Goal: Task Accomplishment & Management: Complete application form

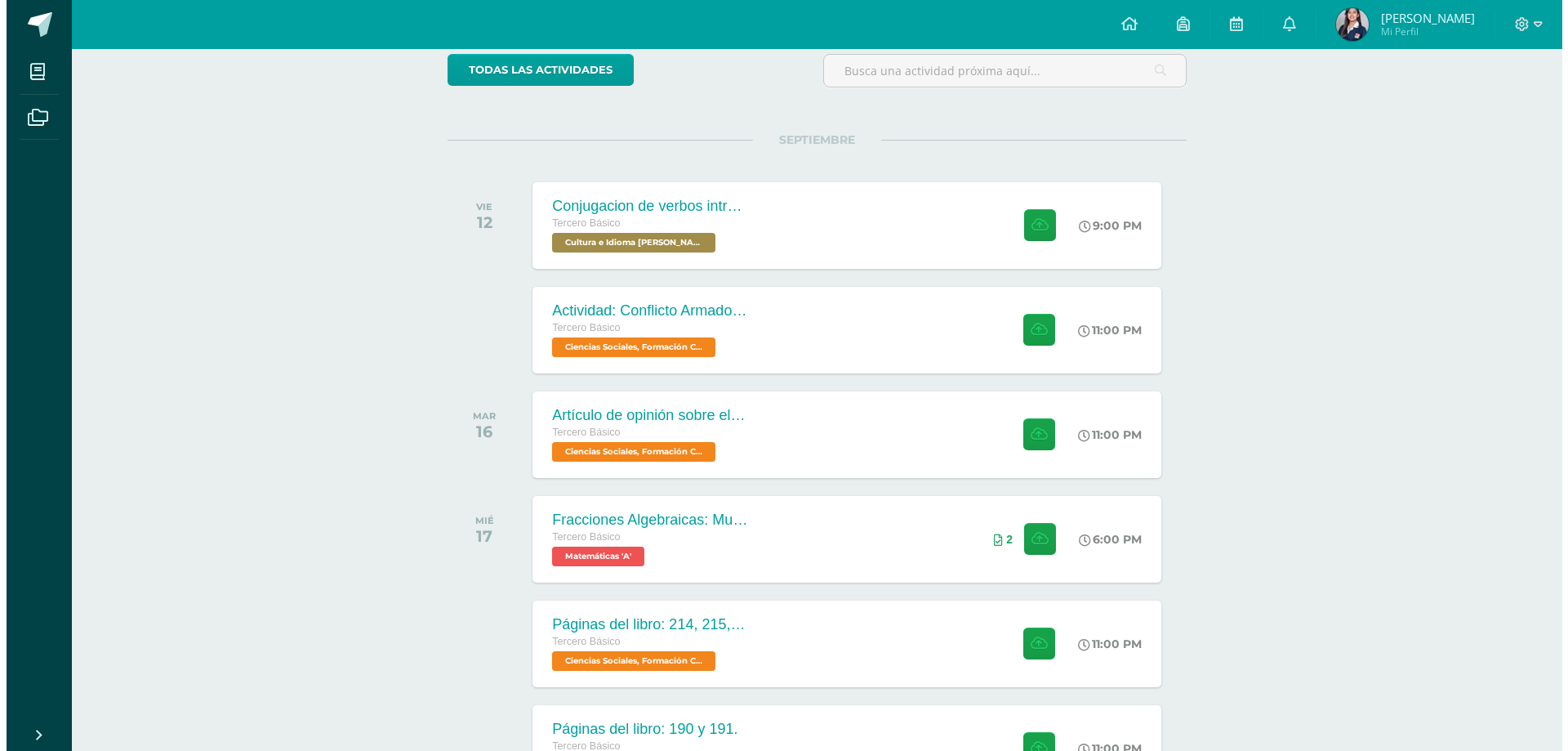
scroll to position [284, 0]
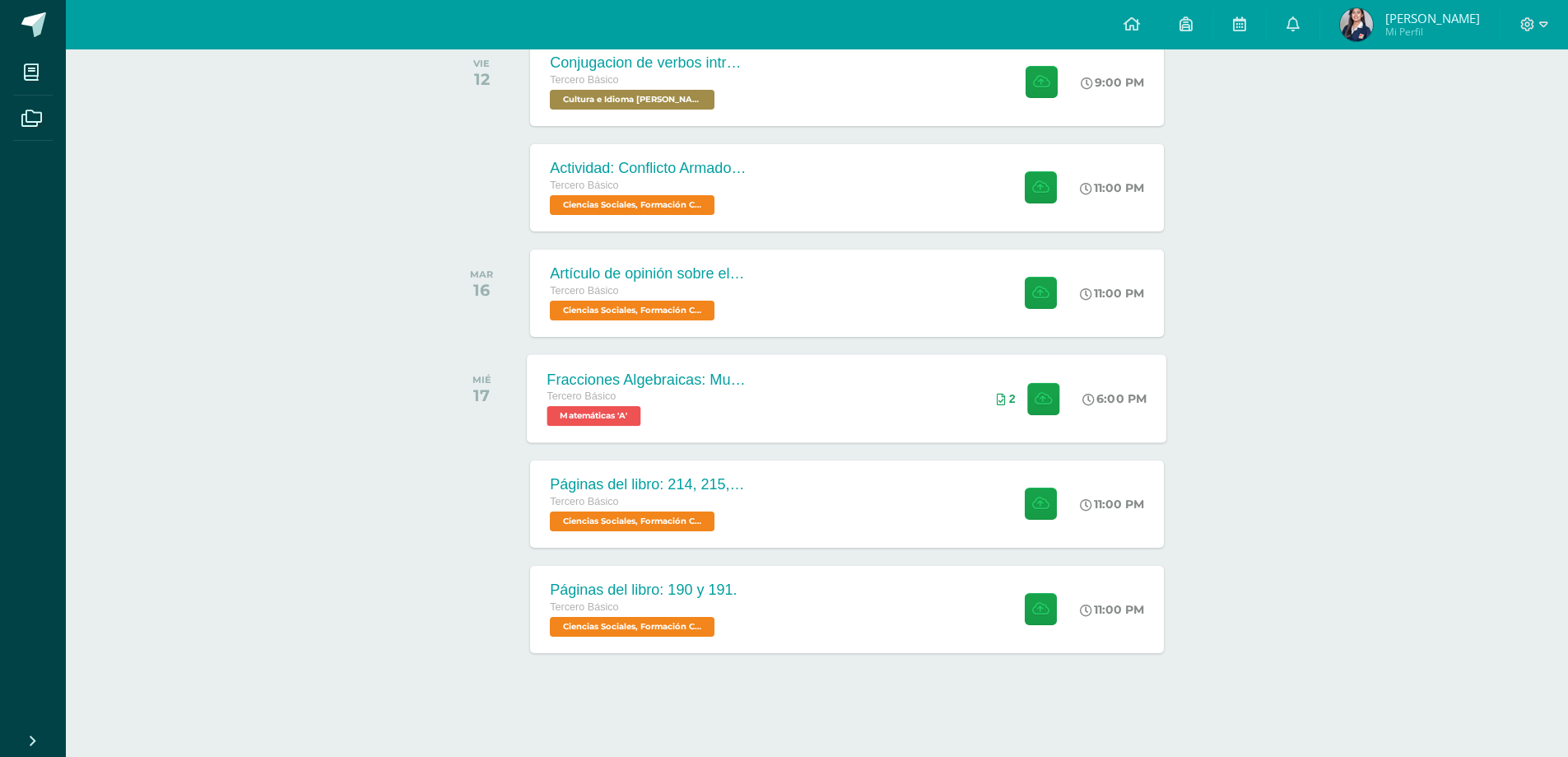
click at [792, 407] on div "Fracciones Algebraicas: Multiplicación y División Tercero Básico Matemáticas 'A…" at bounding box center [847, 399] width 640 height 88
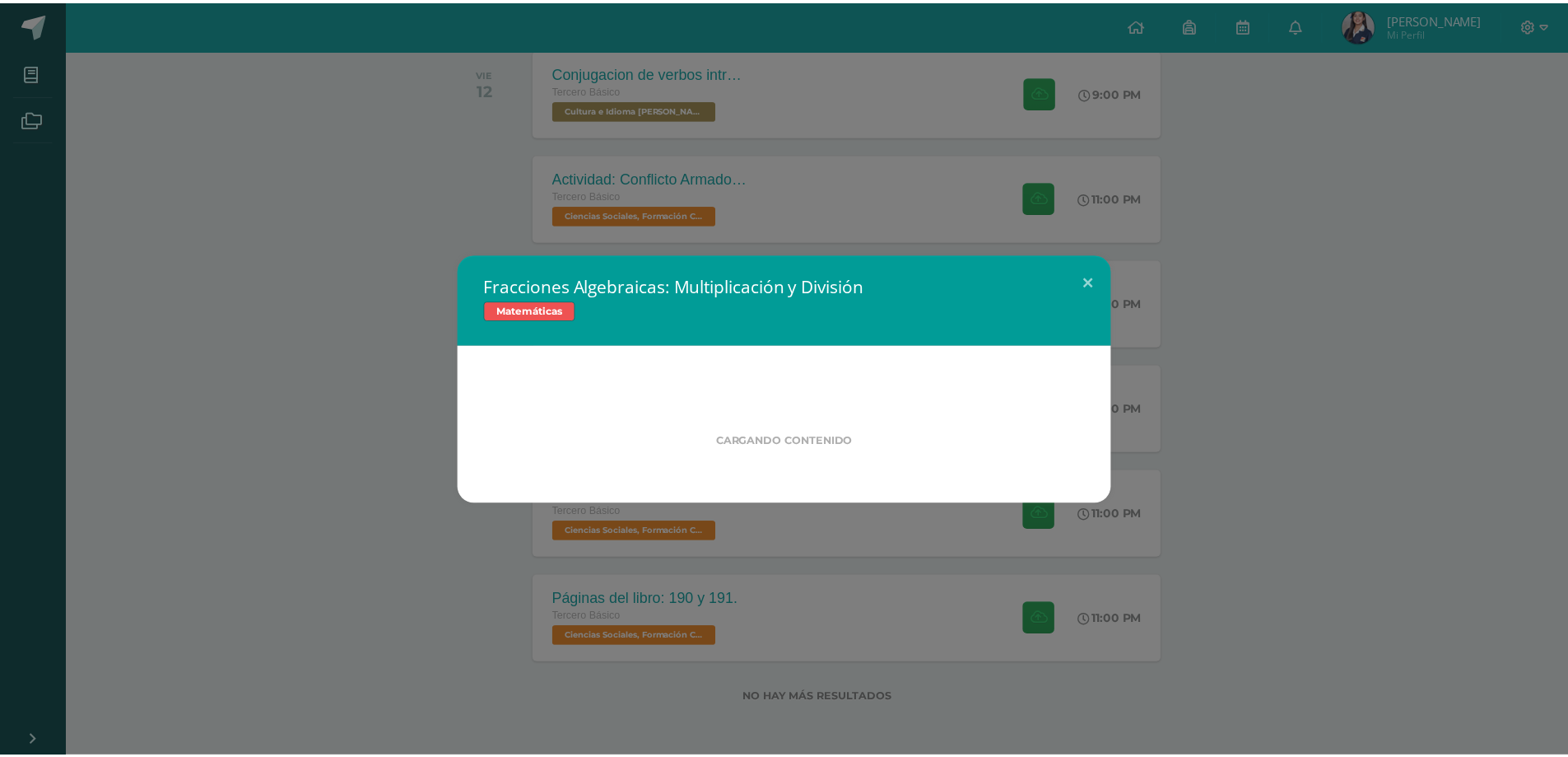
scroll to position [277, 0]
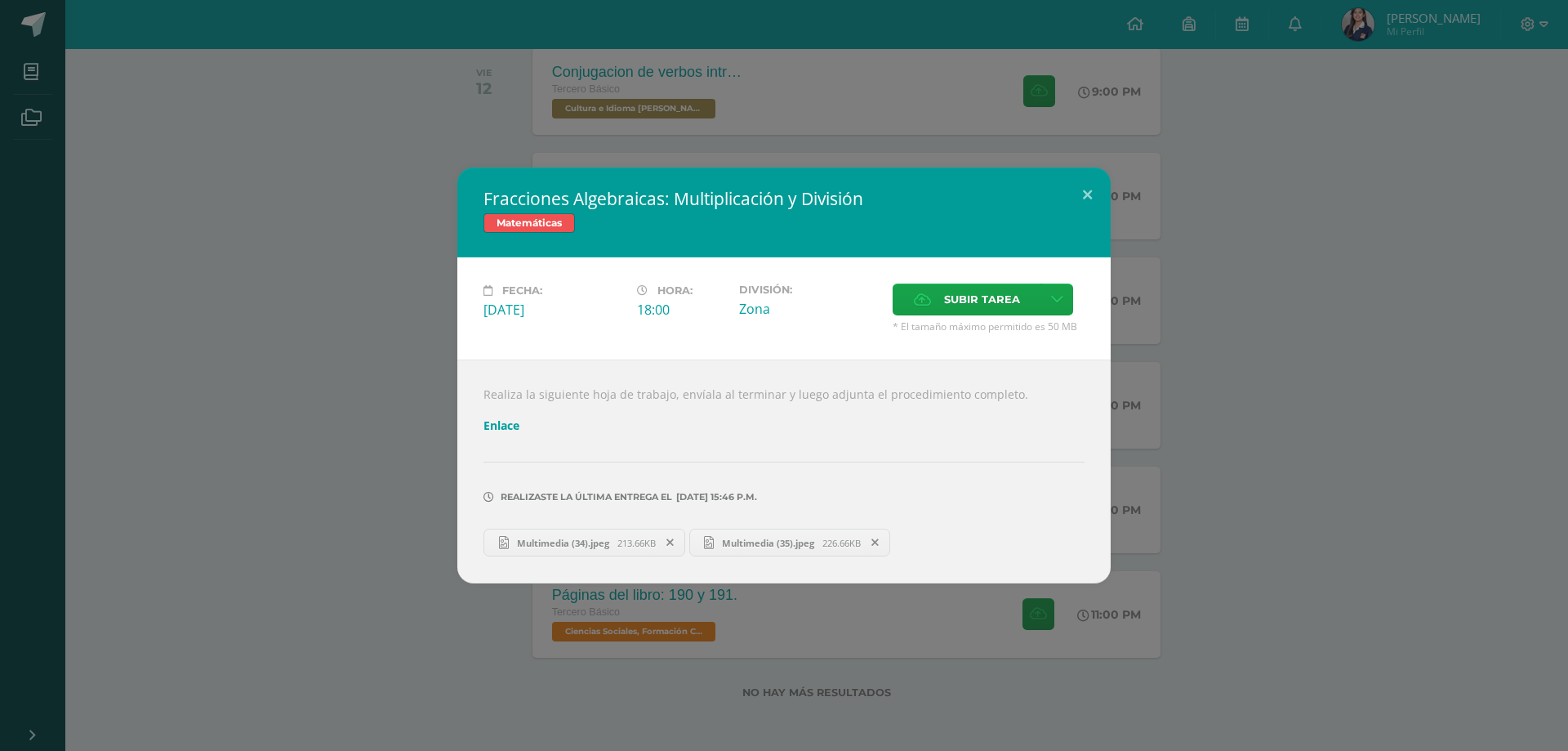
click at [673, 538] on icon at bounding box center [670, 542] width 7 height 12
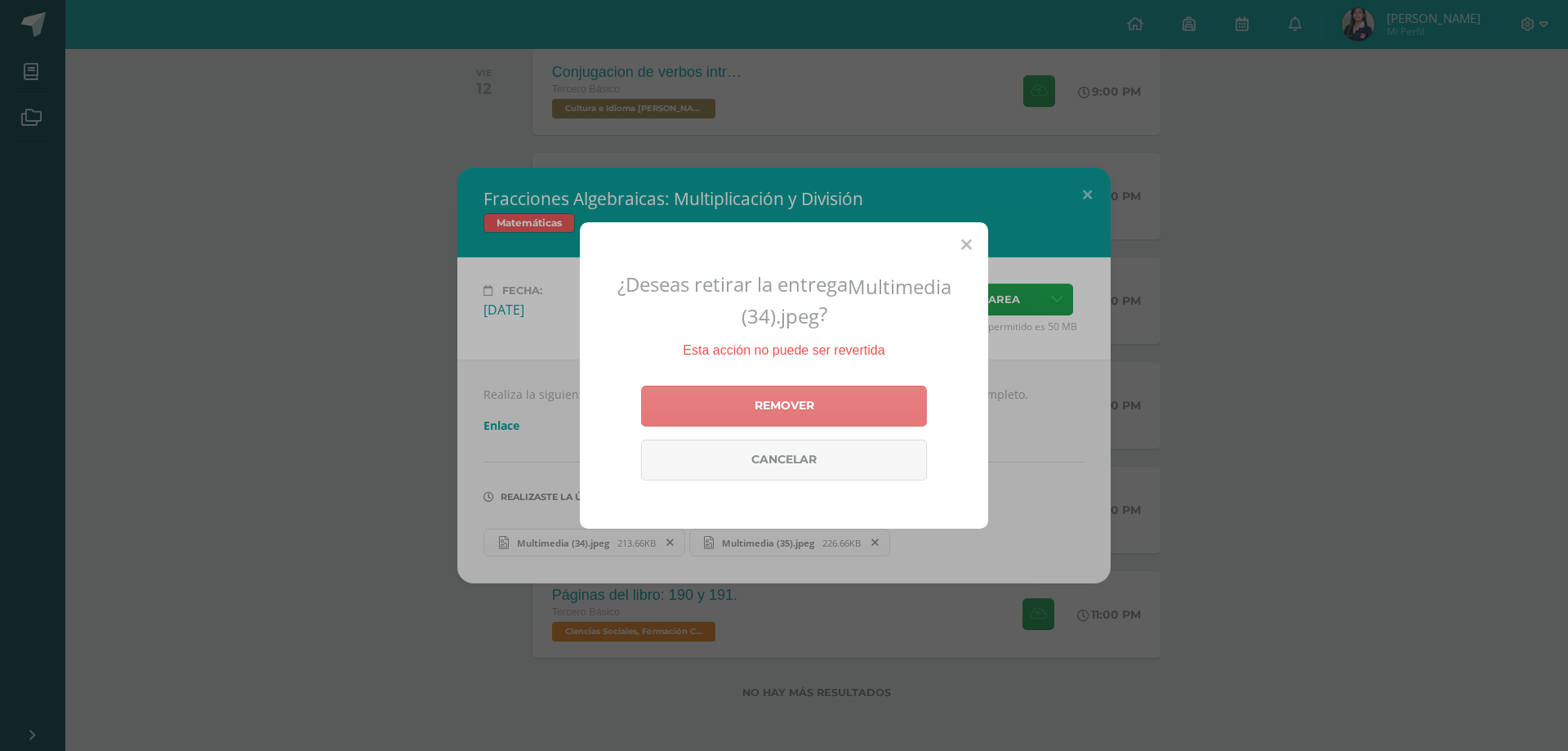
click at [770, 400] on link "Remover" at bounding box center [784, 406] width 286 height 41
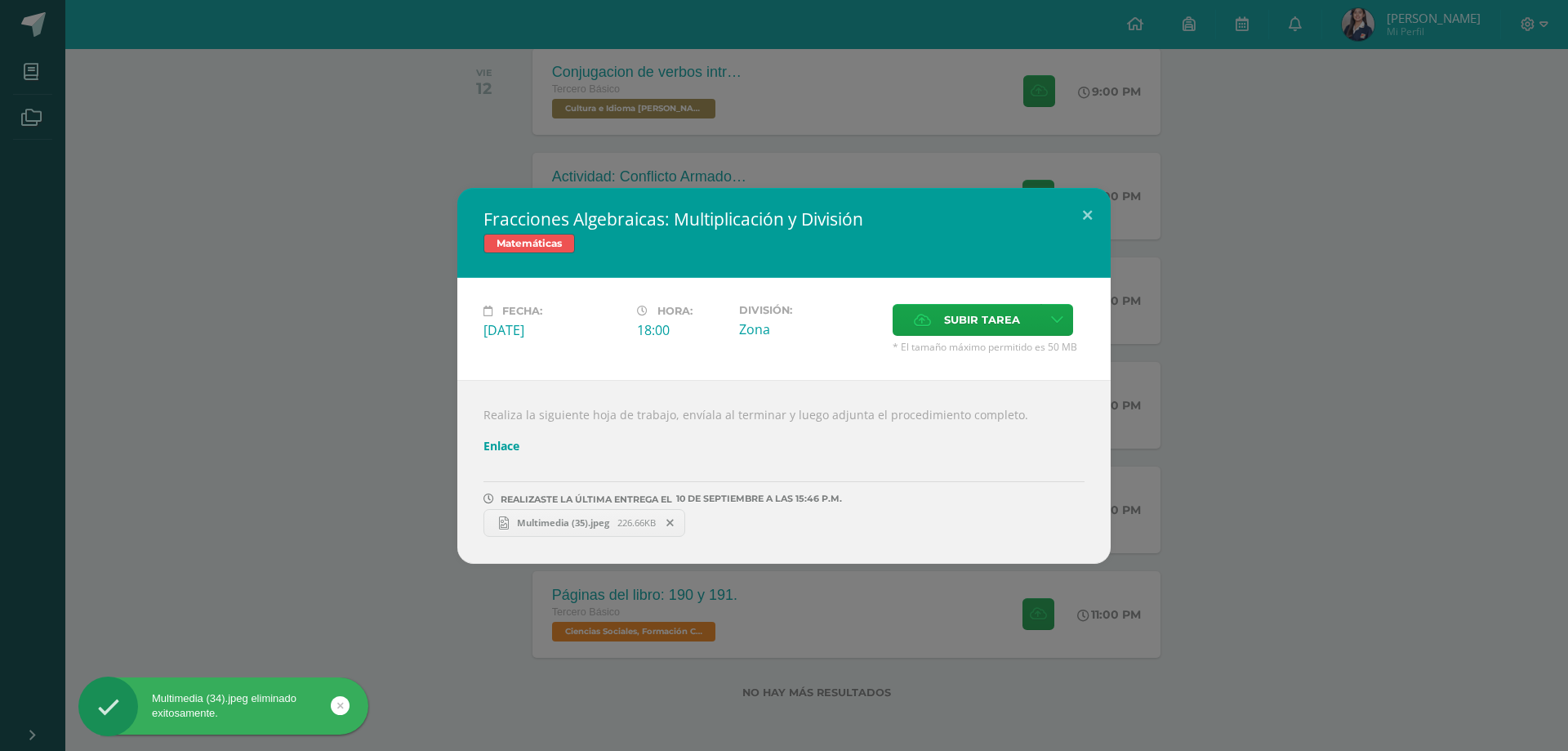
click at [677, 523] on span at bounding box center [670, 523] width 28 height 18
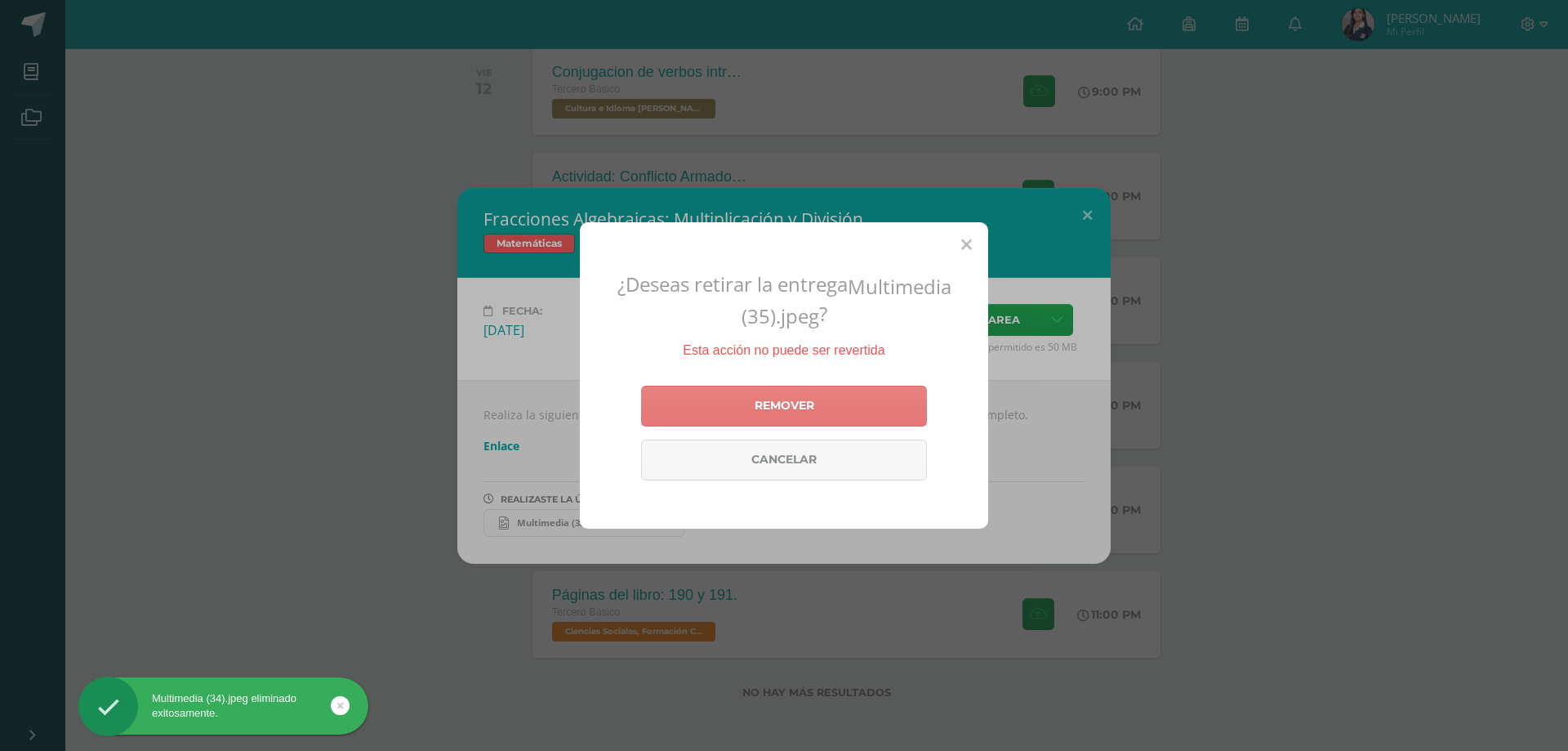
click at [736, 394] on link "Remover" at bounding box center [784, 406] width 286 height 41
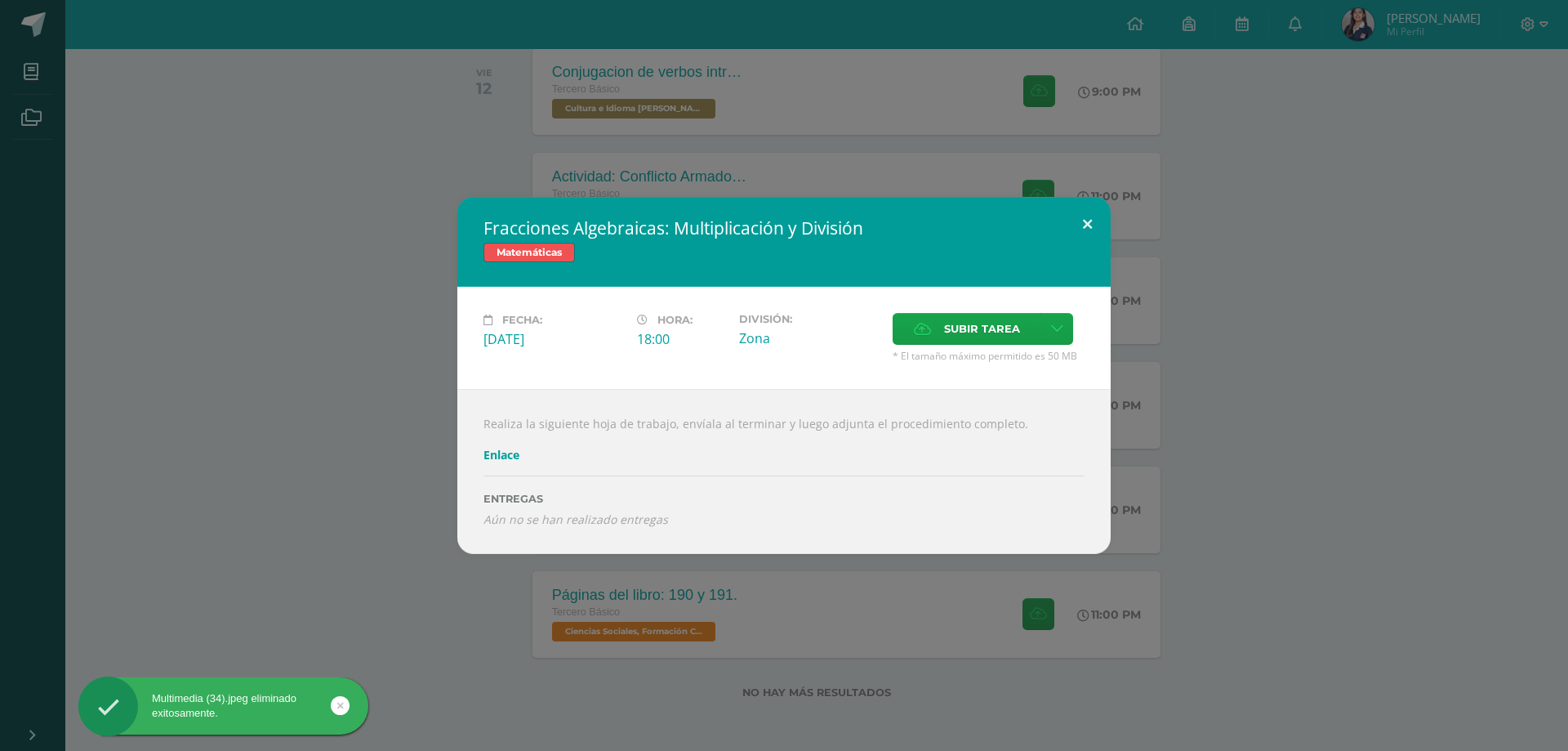
click at [1093, 219] on button at bounding box center [1088, 225] width 46 height 55
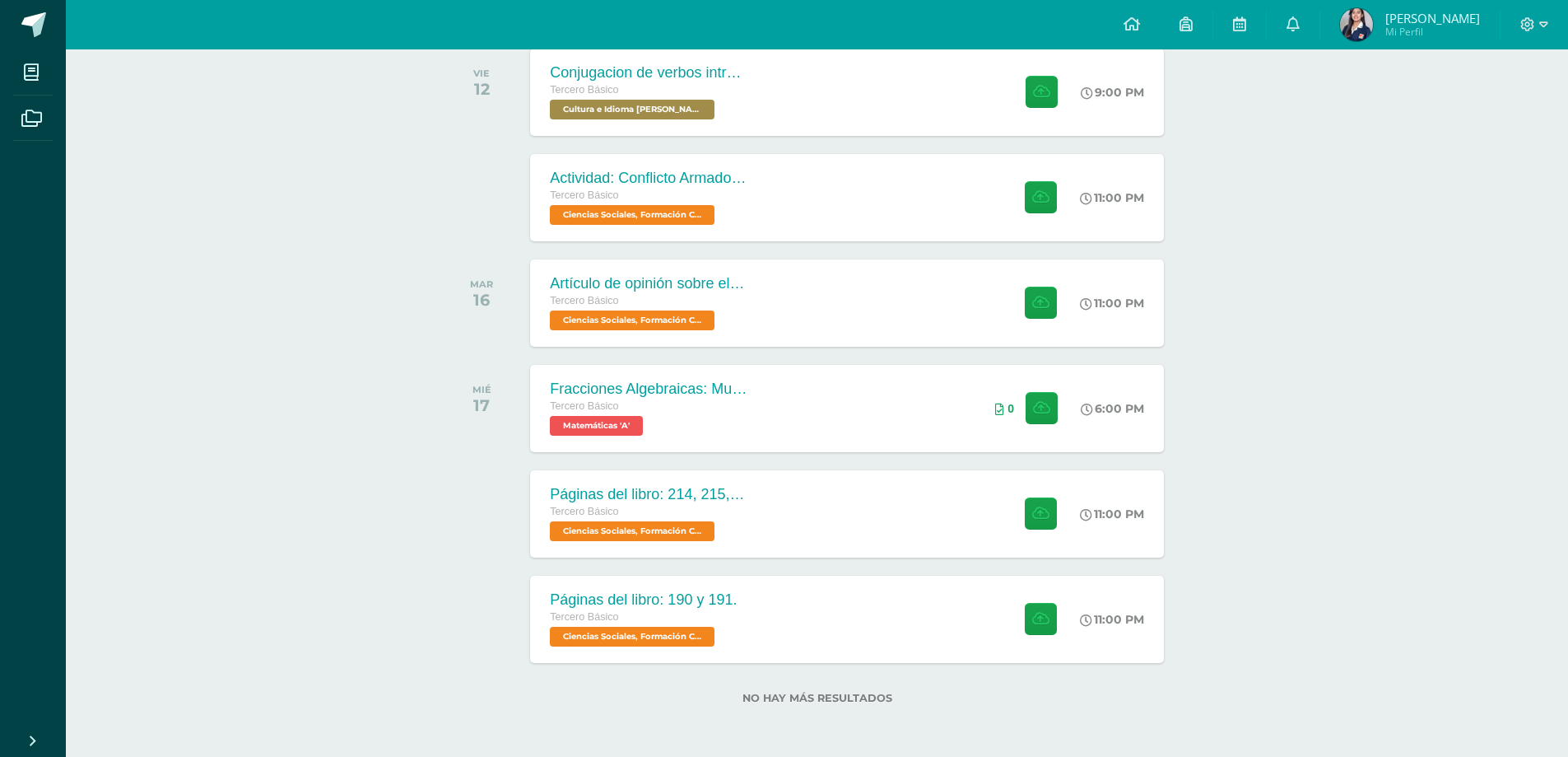
click at [327, 518] on div "Actividades recientes y próximas Tablero Pendientes de entrega Entregadas todas…" at bounding box center [817, 265] width 1502 height 985
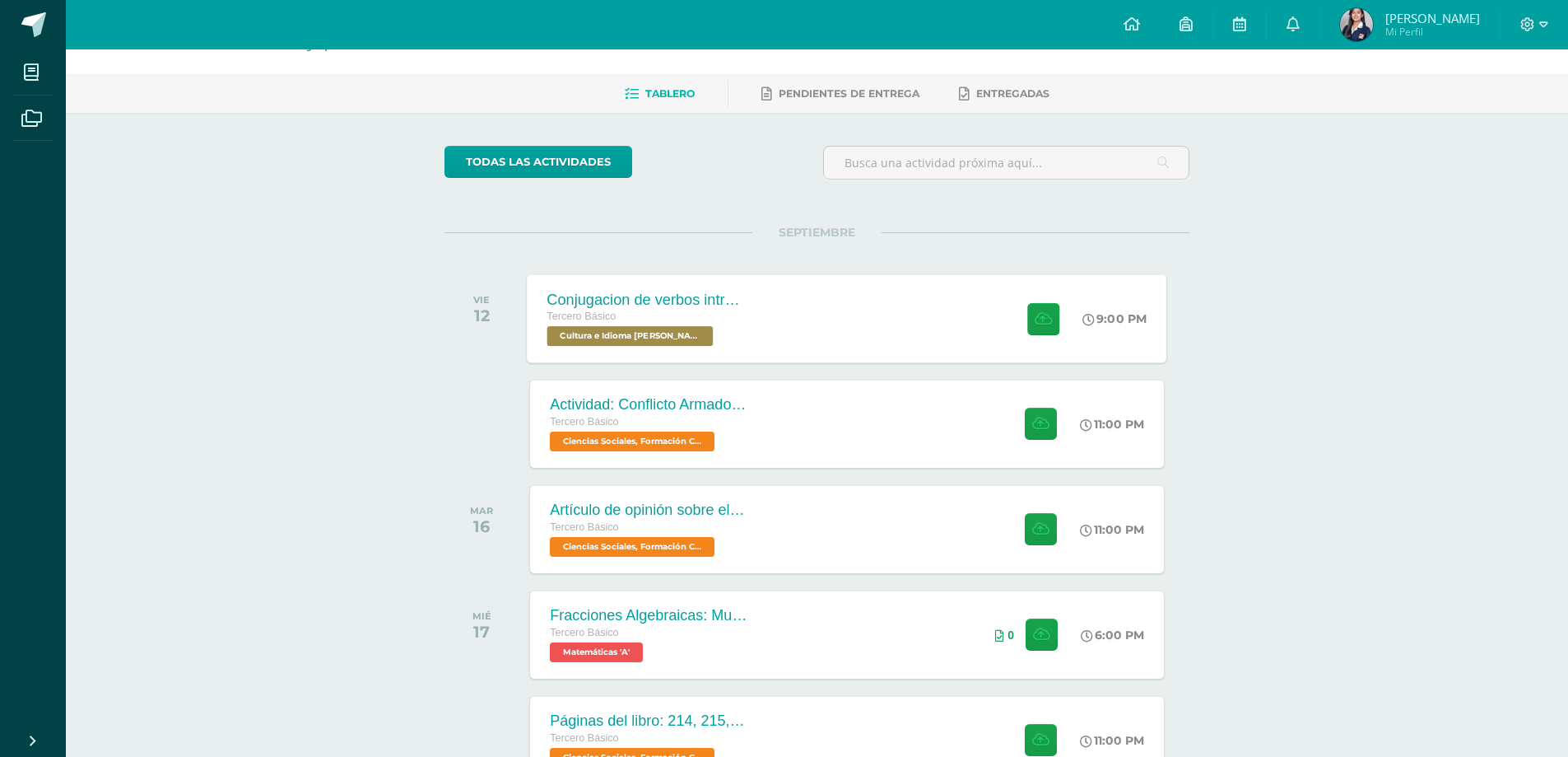
scroll to position [30, 0]
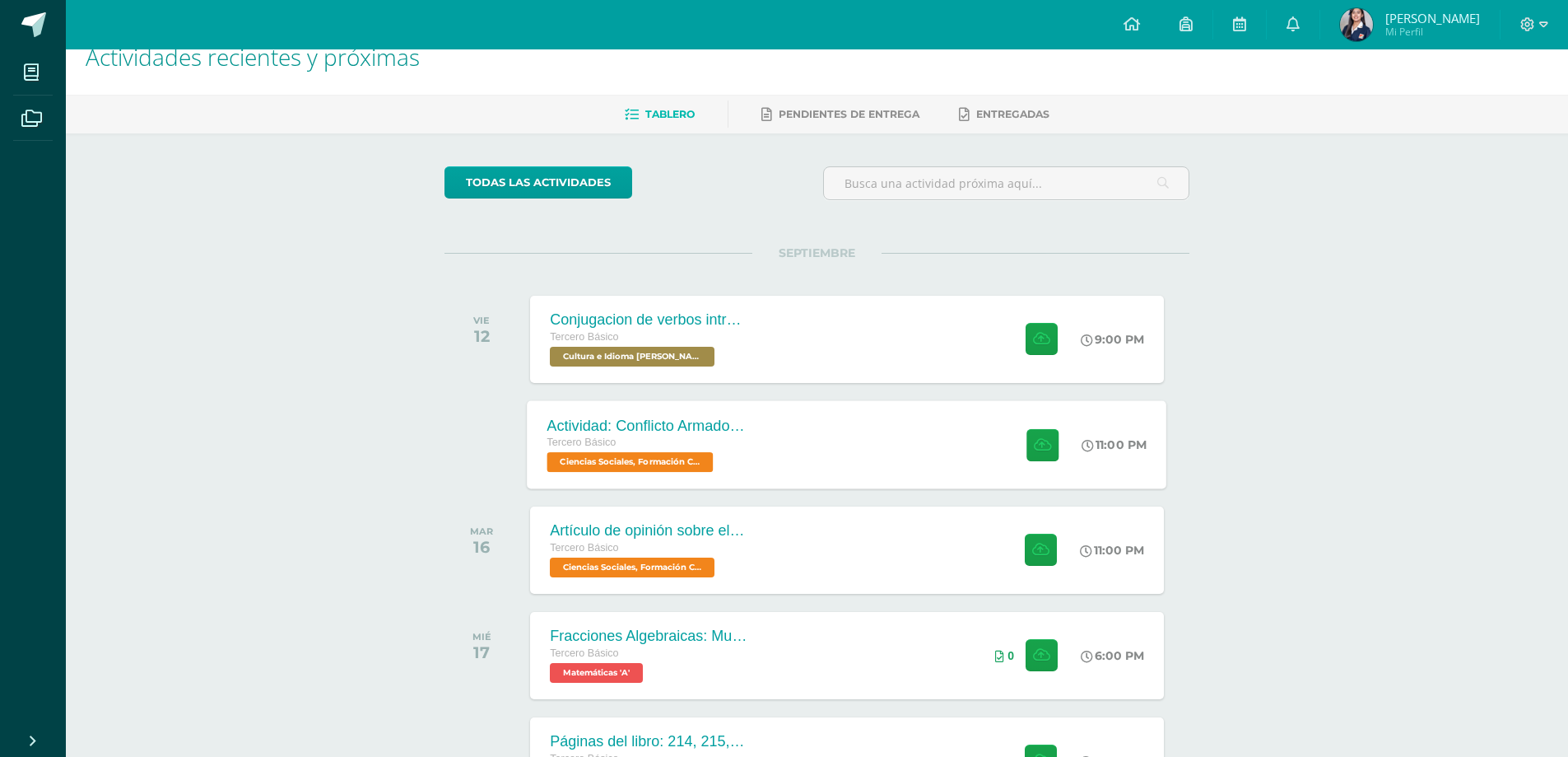
click at [707, 425] on div "Actividad: Conflicto Armado Interno" at bounding box center [647, 425] width 199 height 17
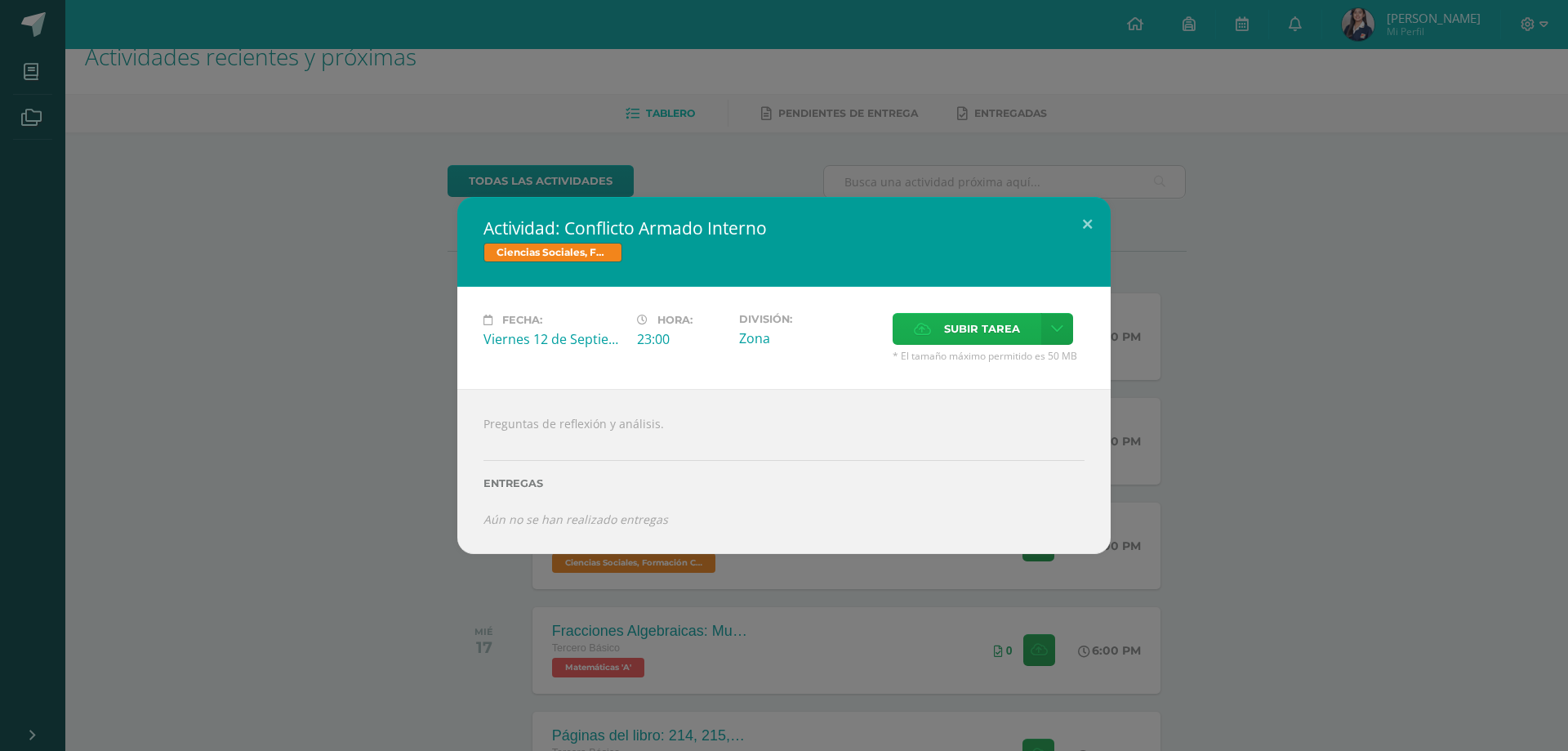
click at [947, 331] on span "Subir tarea" at bounding box center [982, 329] width 76 height 30
click at [0, 0] on input "Subir tarea" at bounding box center [0, 0] width 0 height 0
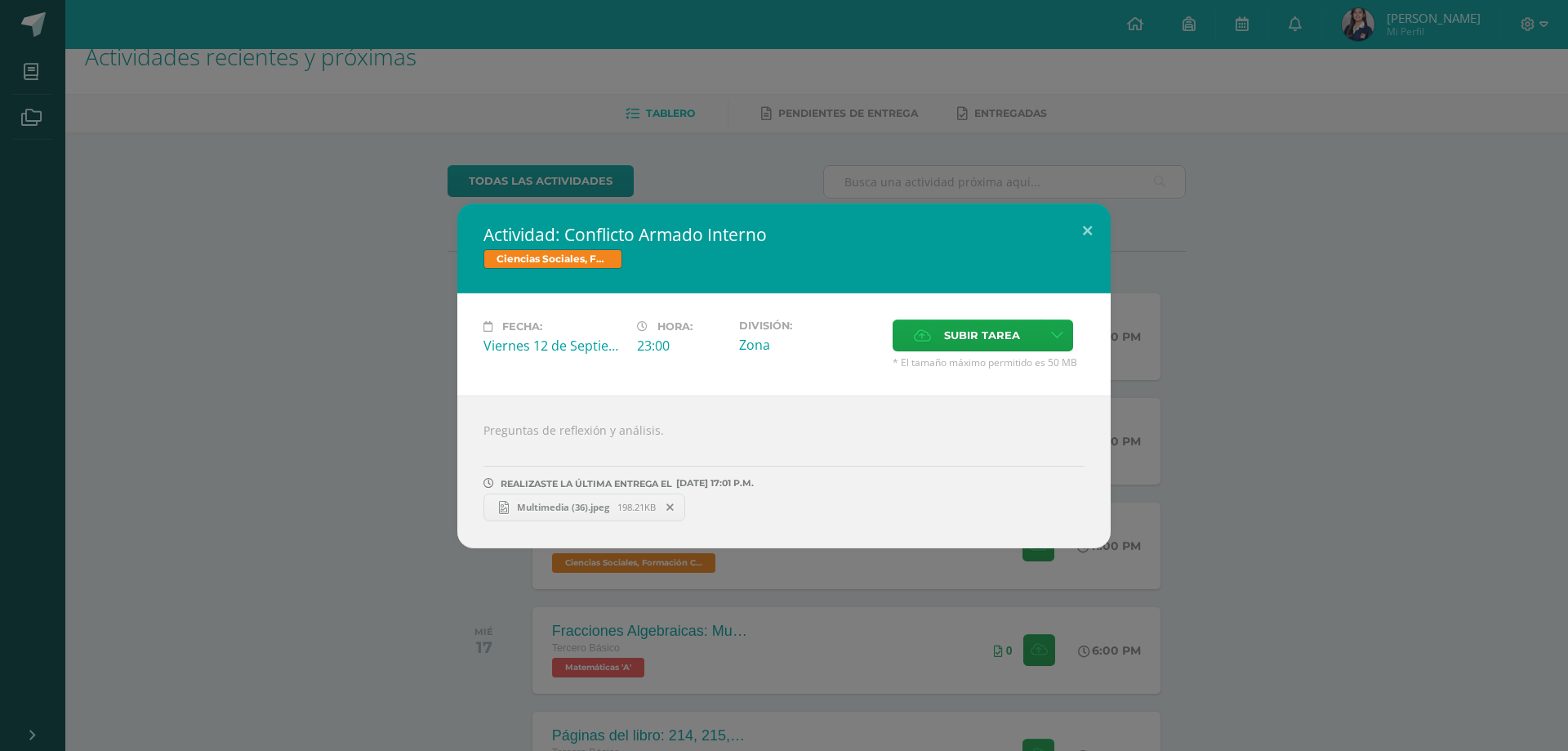
click at [557, 513] on link "Multimedia (36).jpeg 198.21KB" at bounding box center [585, 507] width 202 height 28
click at [1107, 236] on button at bounding box center [1088, 231] width 46 height 55
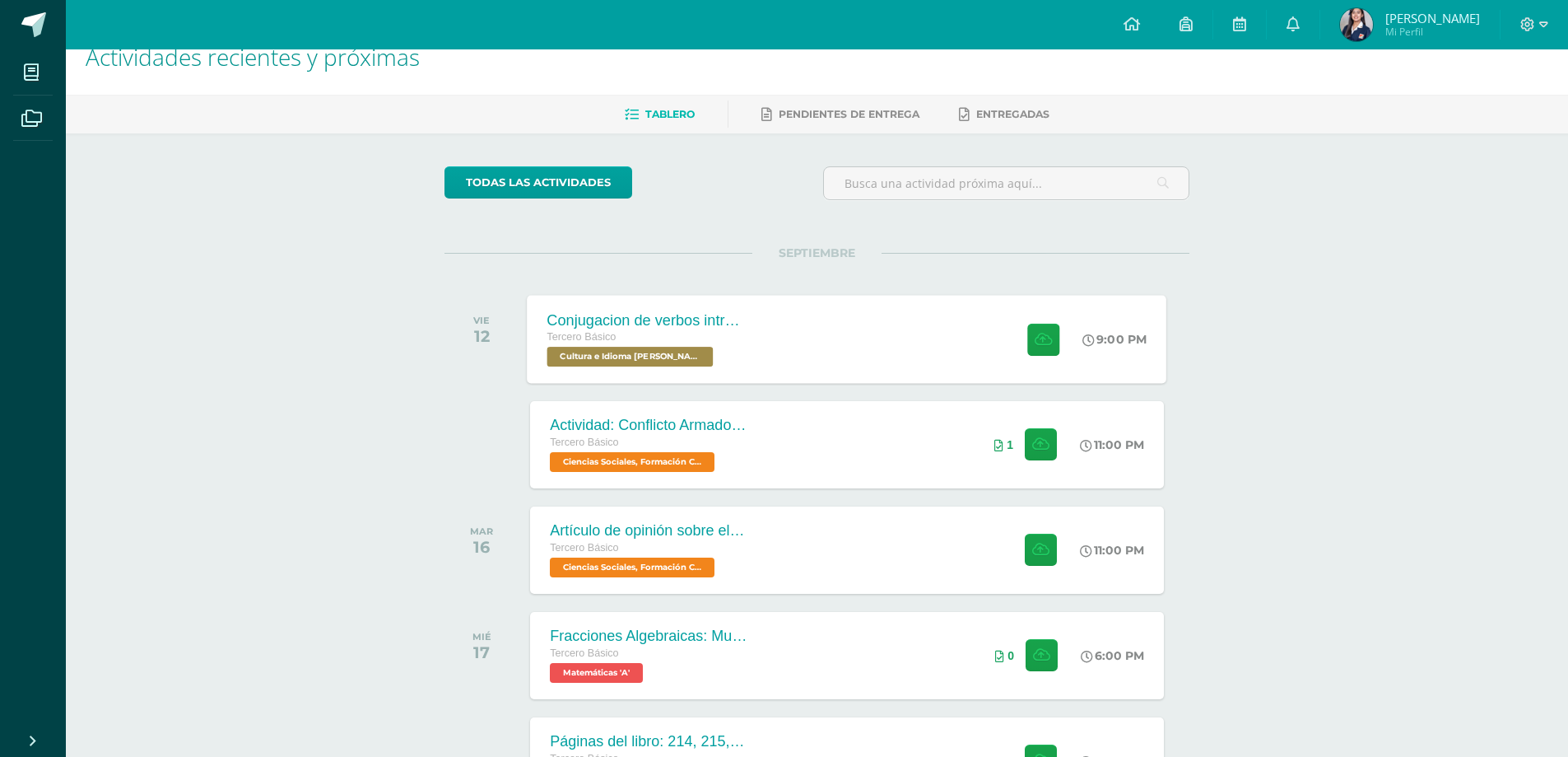
click at [775, 354] on div "Conjugacion de verbos intransitivo, tiempo pasado en Kaqchikel Tercero Básico C…" at bounding box center [847, 339] width 640 height 88
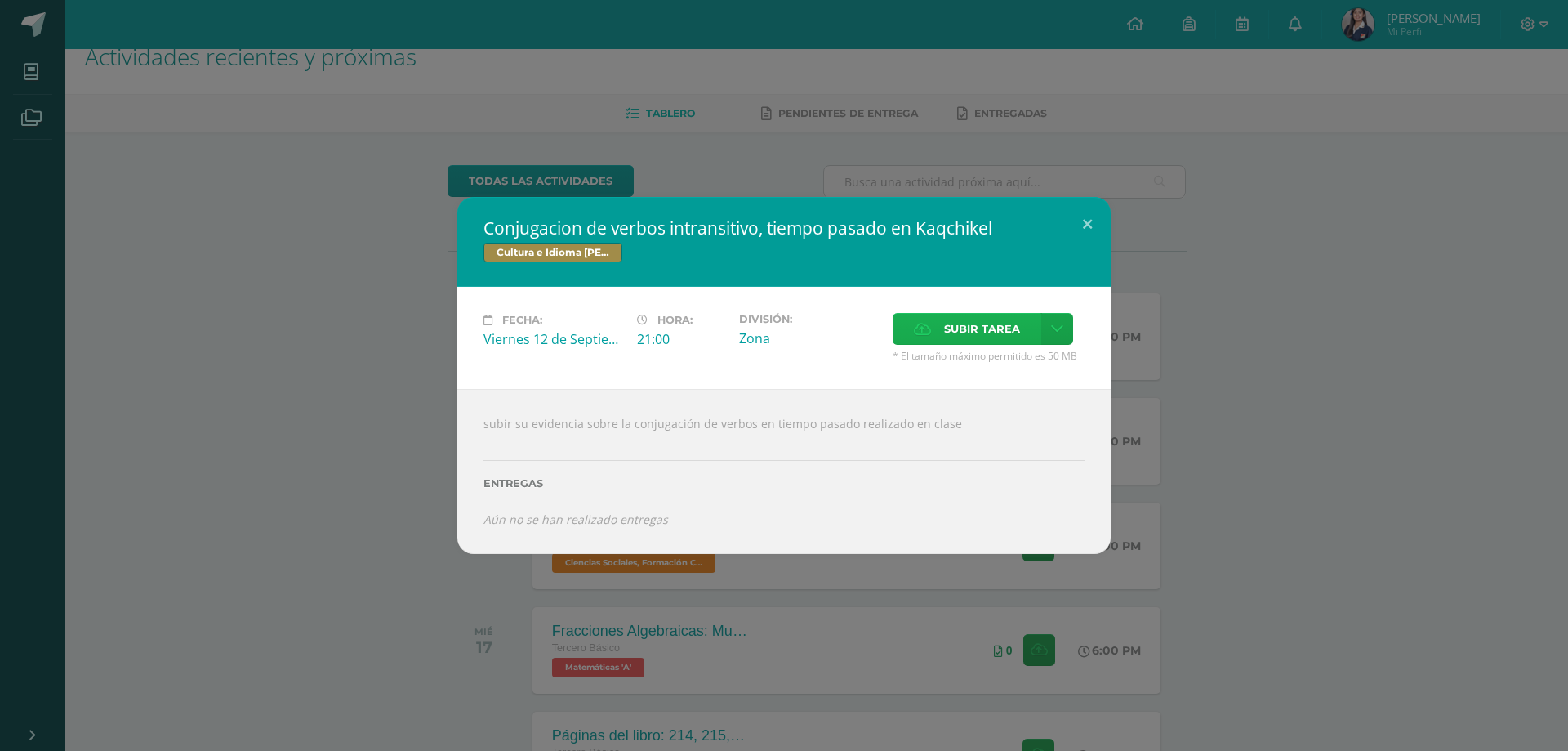
click at [930, 323] on icon at bounding box center [922, 329] width 17 height 11
click at [0, 0] on input "Subir tarea" at bounding box center [0, 0] width 0 height 0
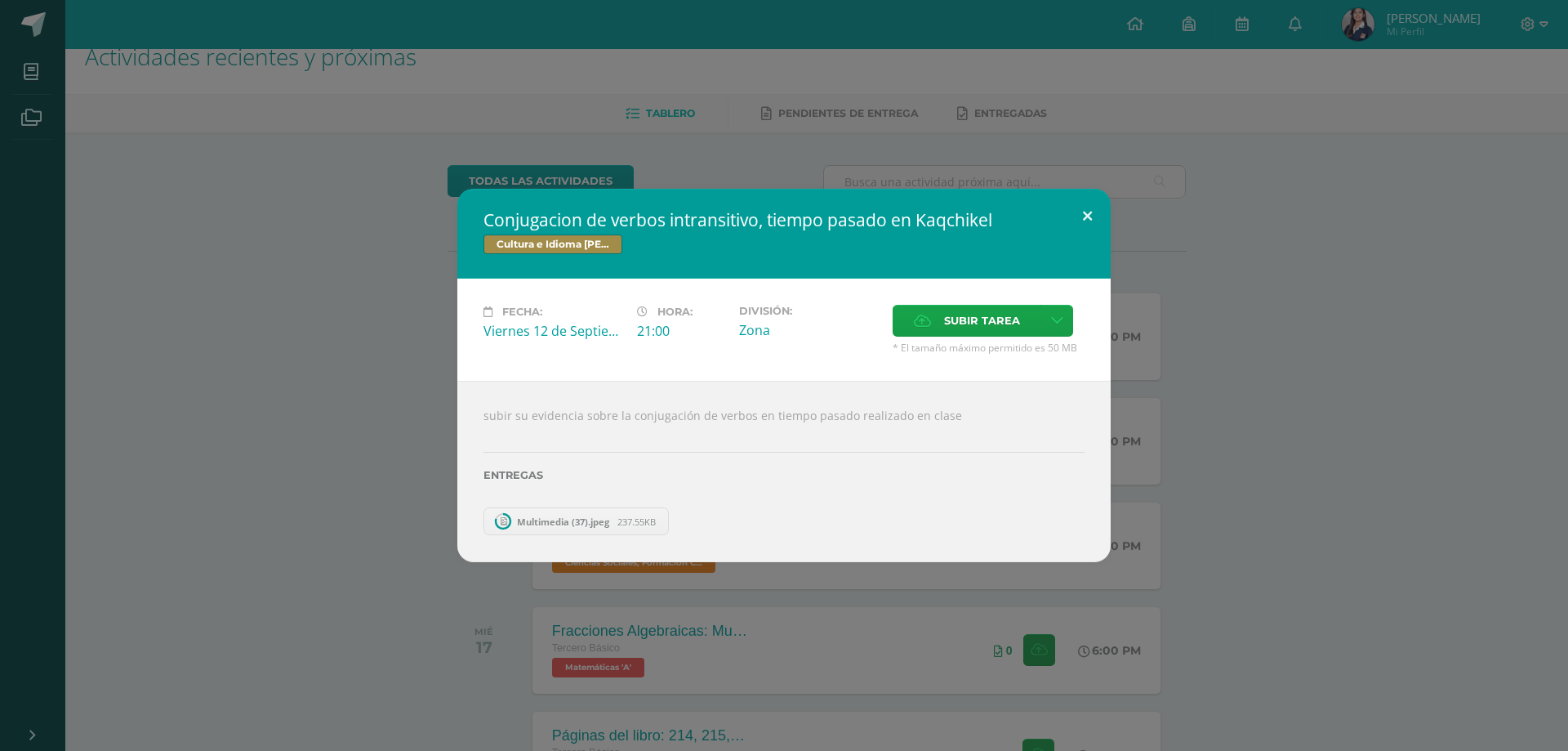
click at [1078, 221] on button at bounding box center [1088, 216] width 46 height 55
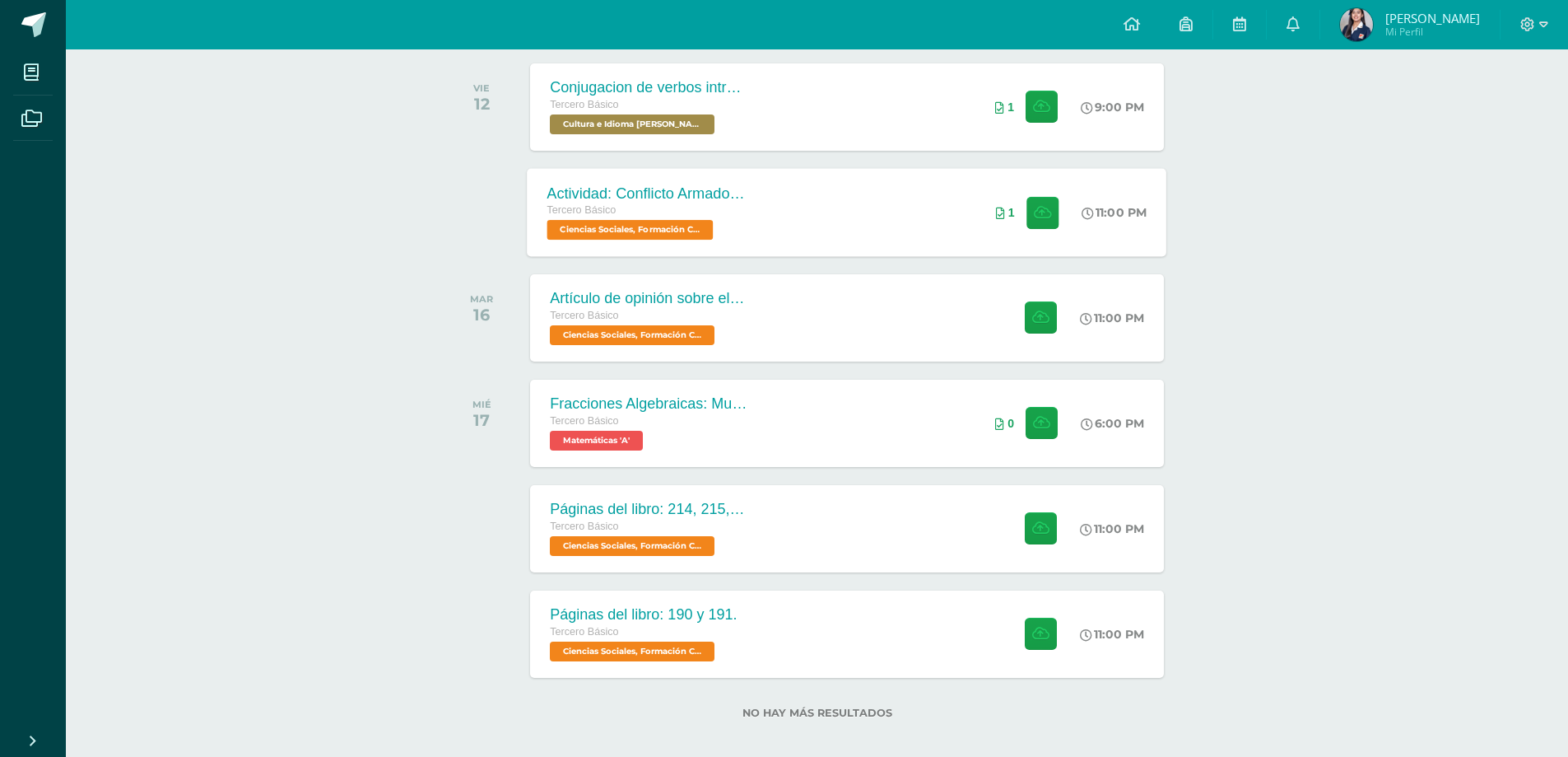
scroll to position [277, 0]
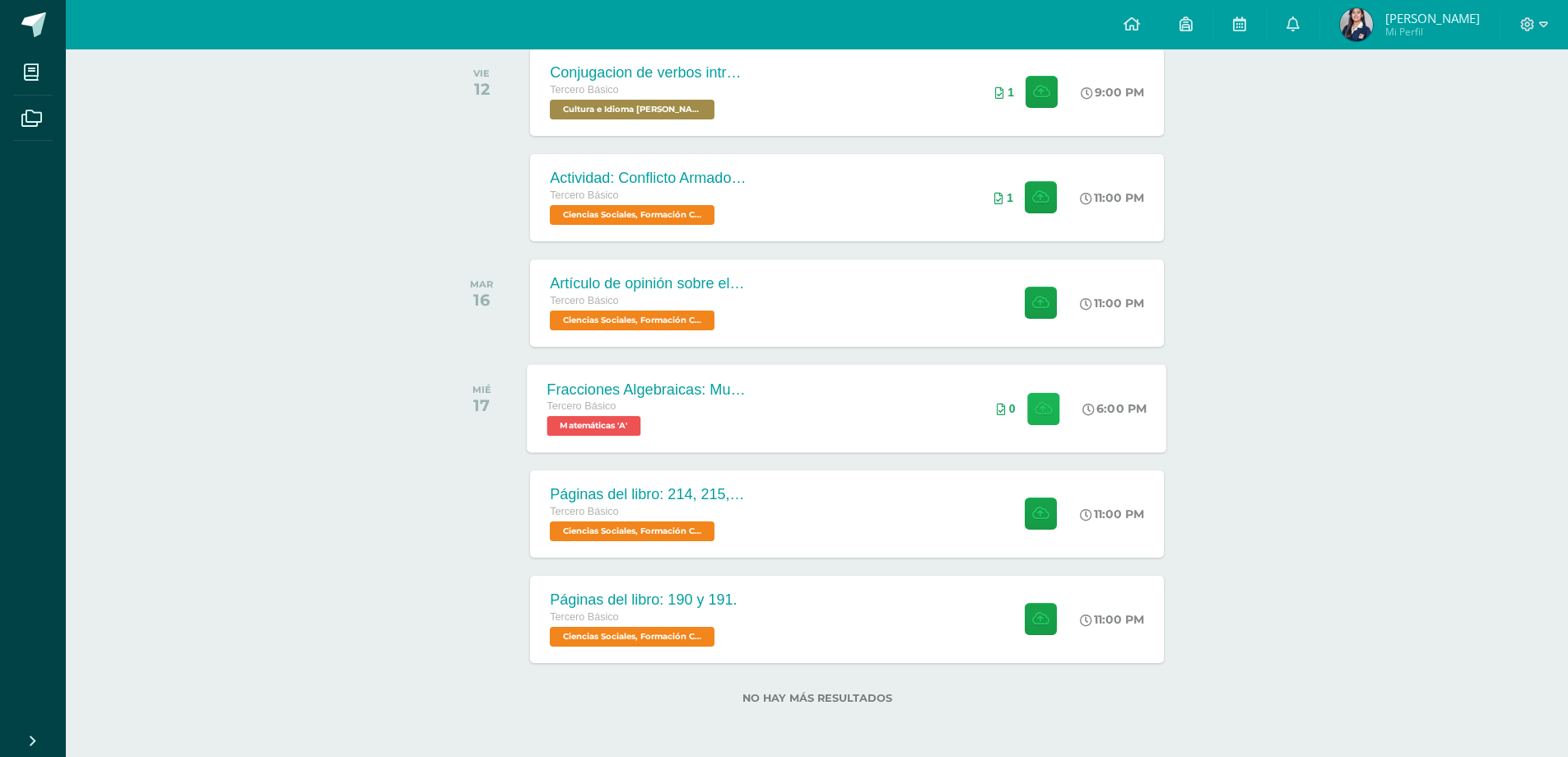
click at [1037, 406] on icon at bounding box center [1043, 409] width 17 height 14
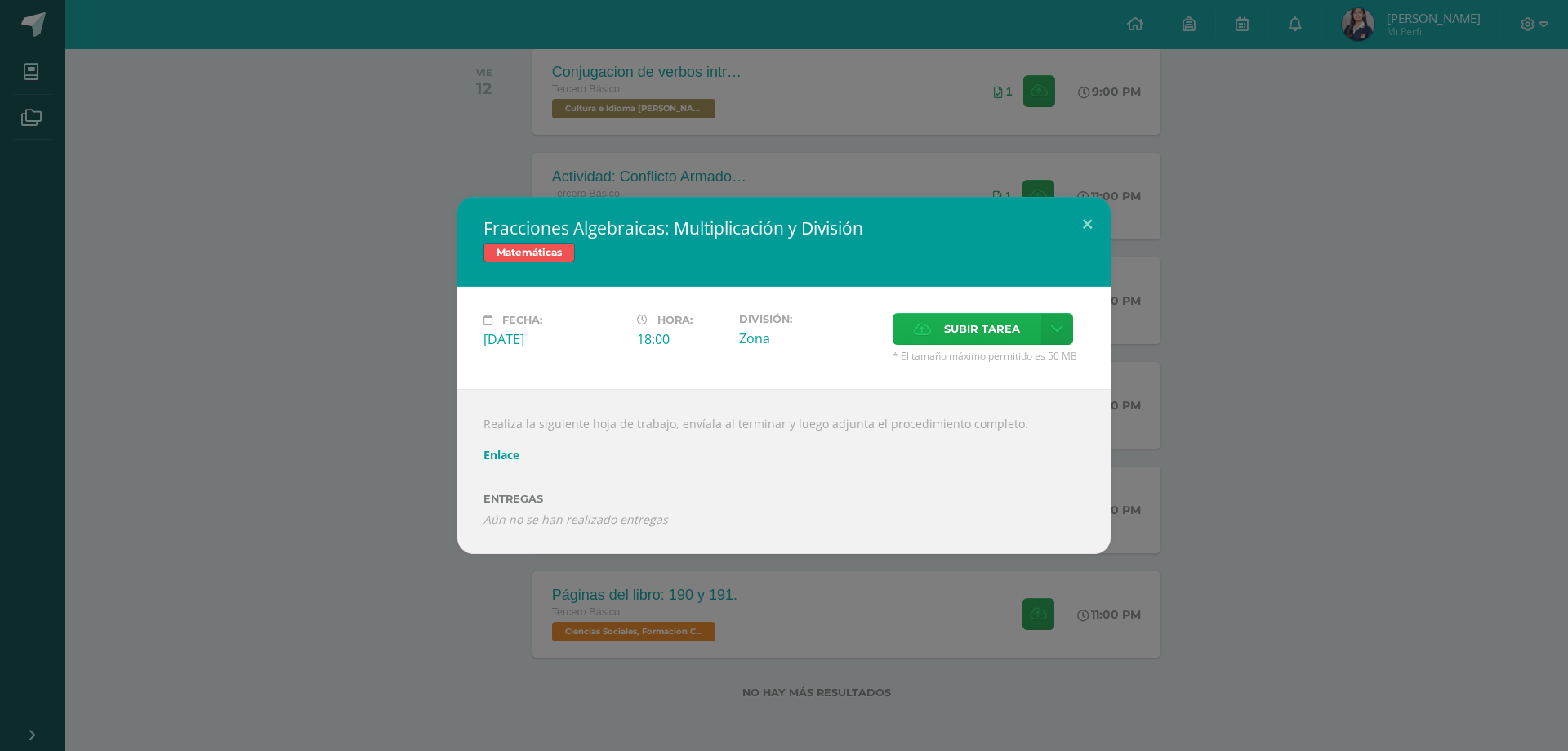
click at [970, 344] on label "Subir tarea" at bounding box center [967, 330] width 149 height 32
click at [0, 0] on input "Subir tarea" at bounding box center [0, 0] width 0 height 0
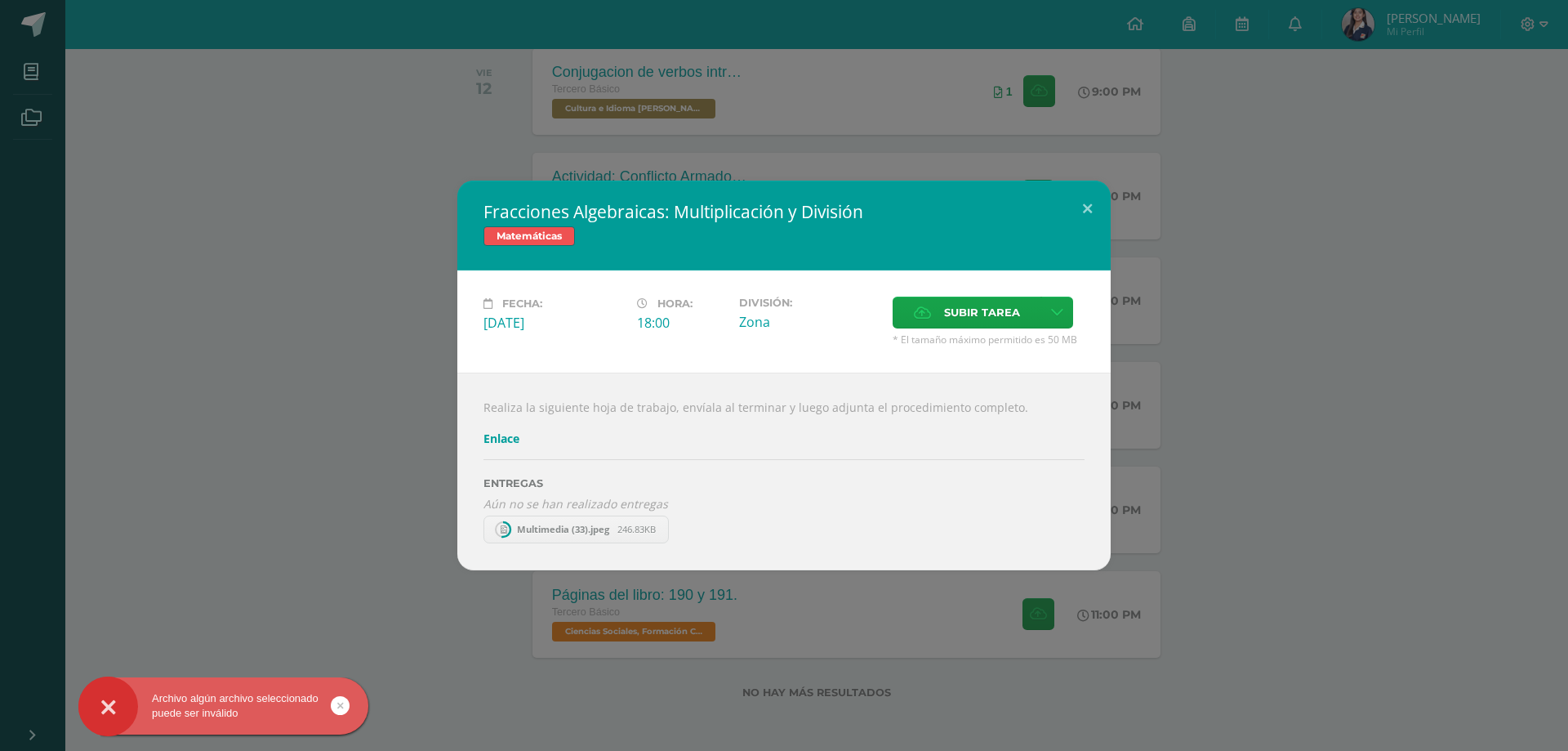
click at [543, 541] on link "Multimedia (33).jpeg 246.83KB" at bounding box center [577, 530] width 186 height 28
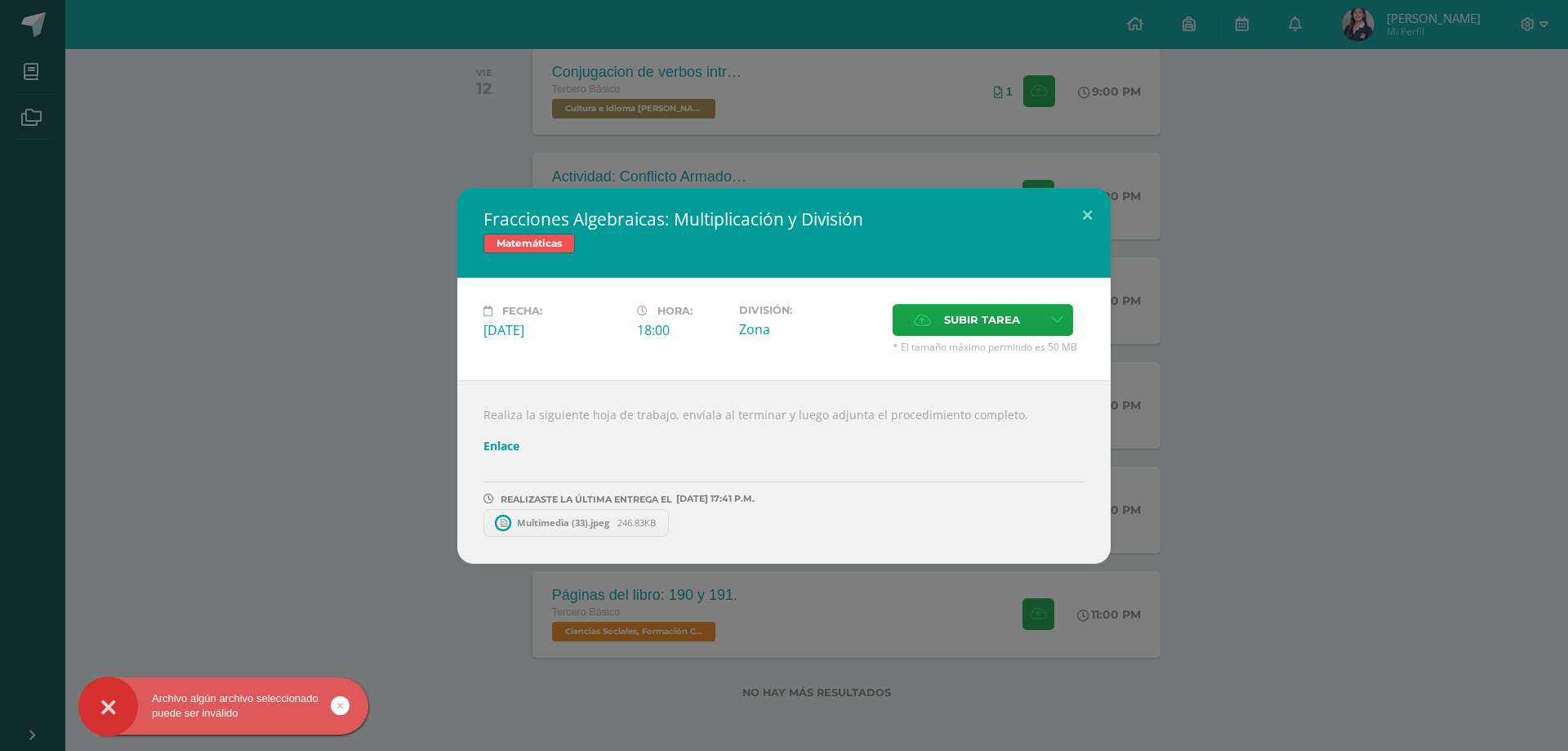
click at [537, 527] on span "Multimedia (33).jpeg" at bounding box center [563, 522] width 109 height 13
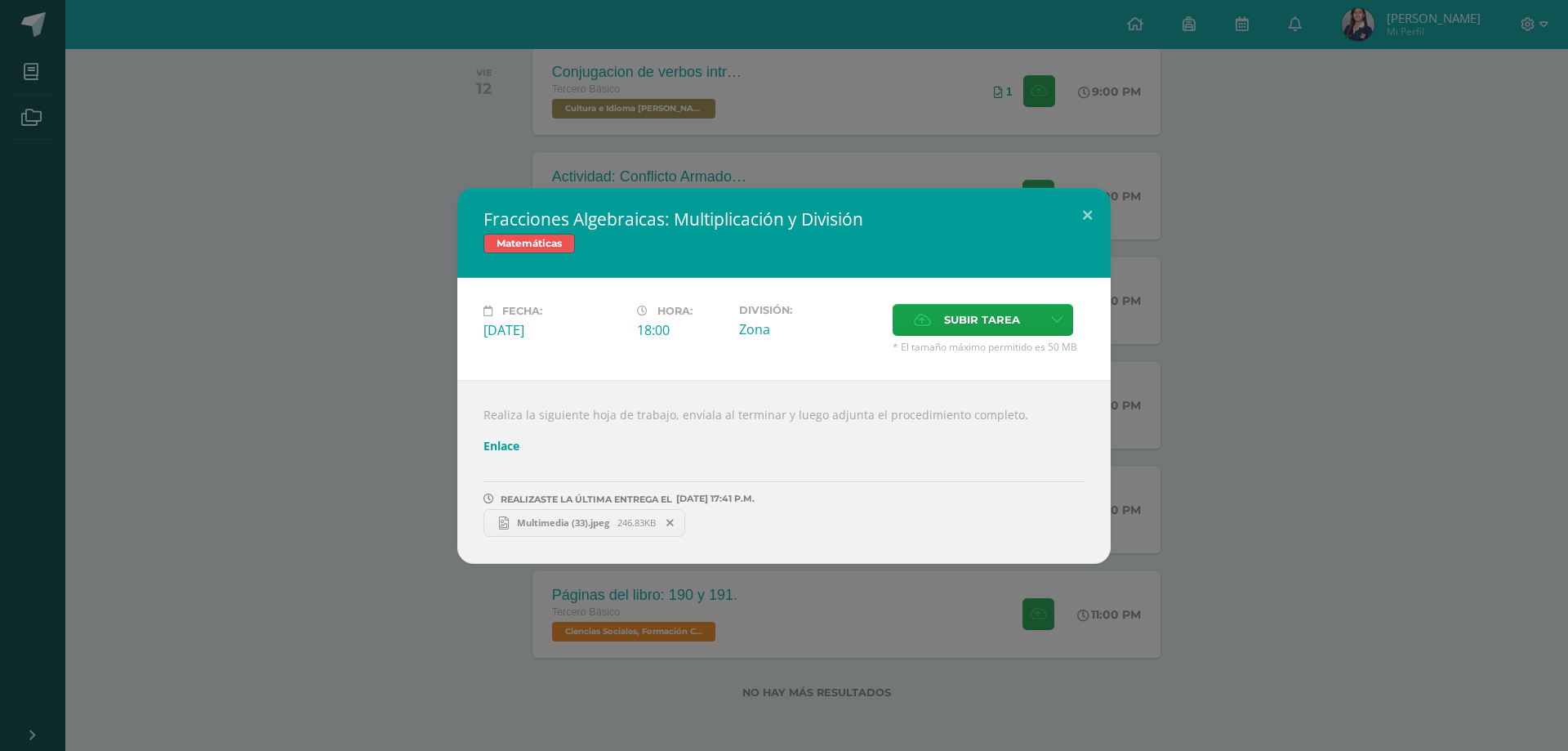
click at [684, 527] on span at bounding box center [670, 523] width 28 height 18
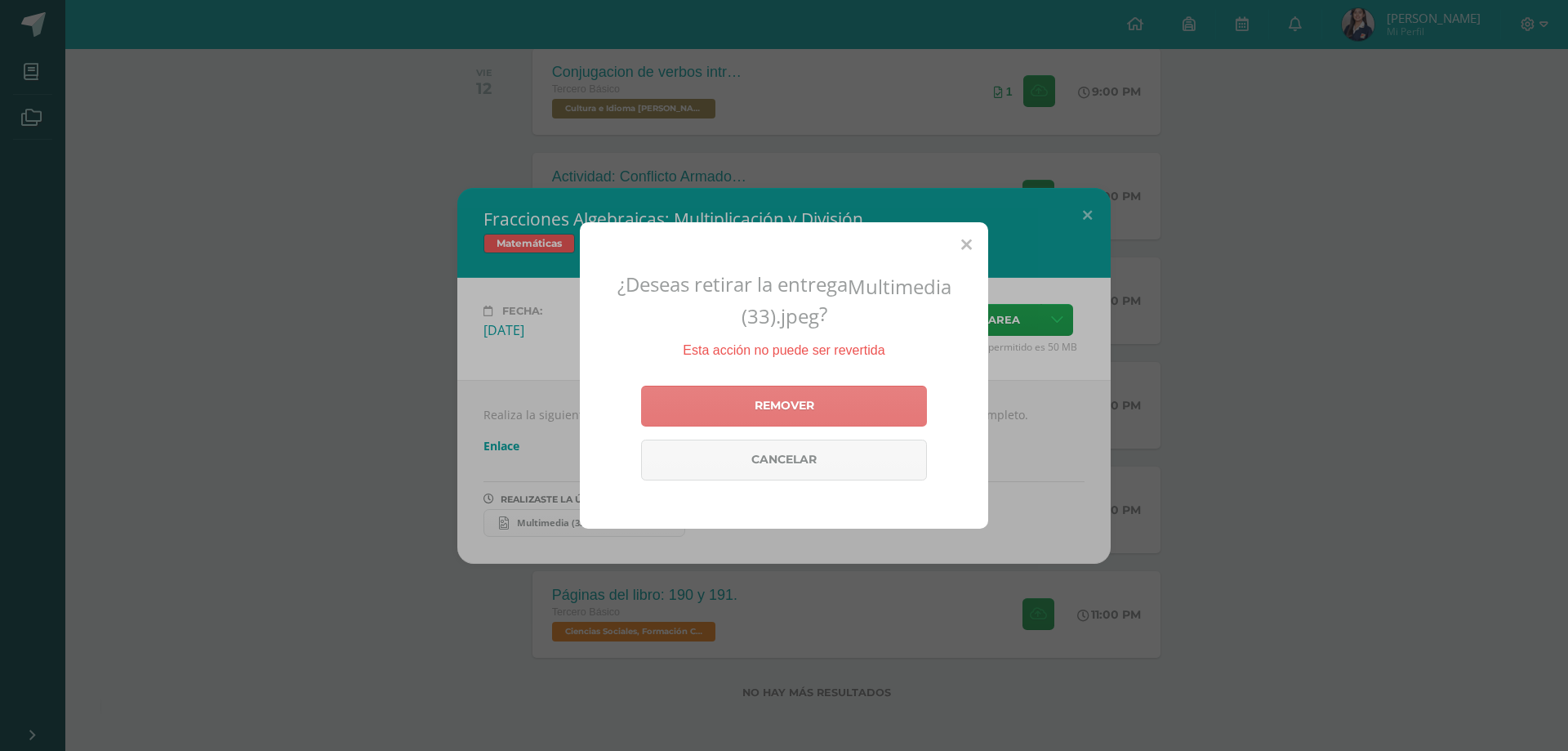
drag, startPoint x: 725, startPoint y: 401, endPoint x: 801, endPoint y: 386, distance: 77.5
click at [726, 404] on link "Remover" at bounding box center [784, 406] width 286 height 41
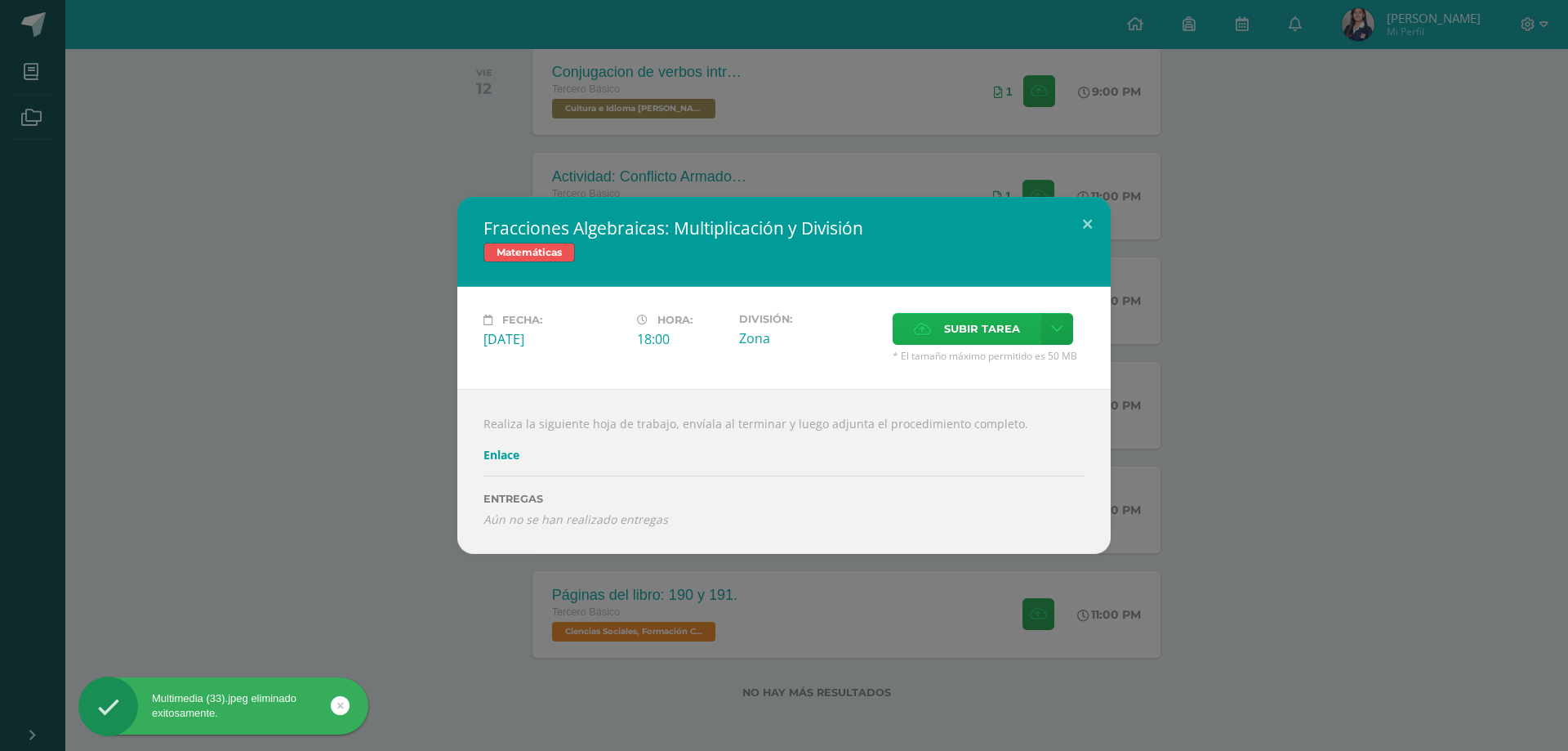
click at [1012, 319] on span "Subir tarea" at bounding box center [982, 329] width 76 height 30
click at [0, 0] on input "Subir tarea" at bounding box center [0, 0] width 0 height 0
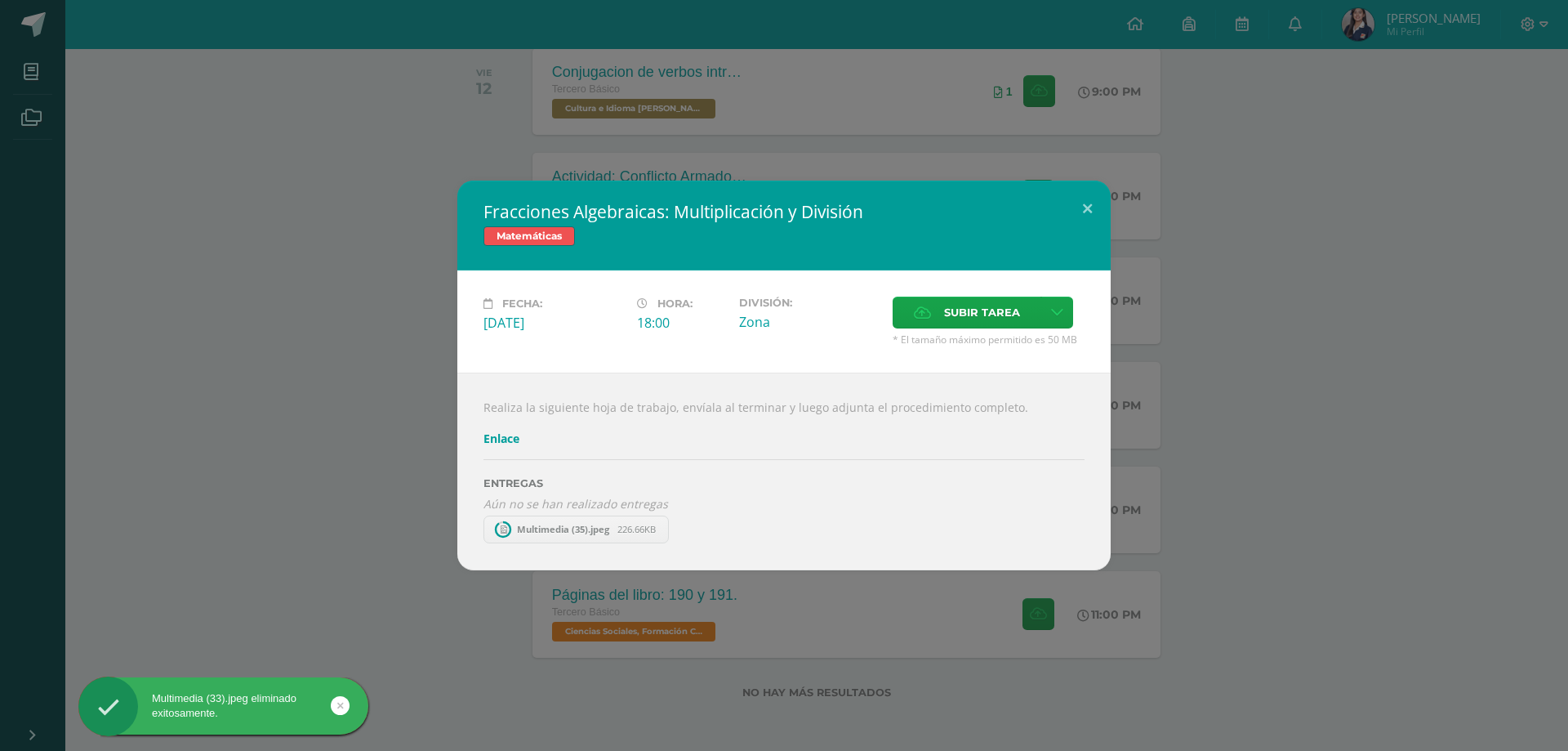
click at [611, 535] on link "Multimedia (35).jpeg 226.66KB" at bounding box center [577, 530] width 186 height 28
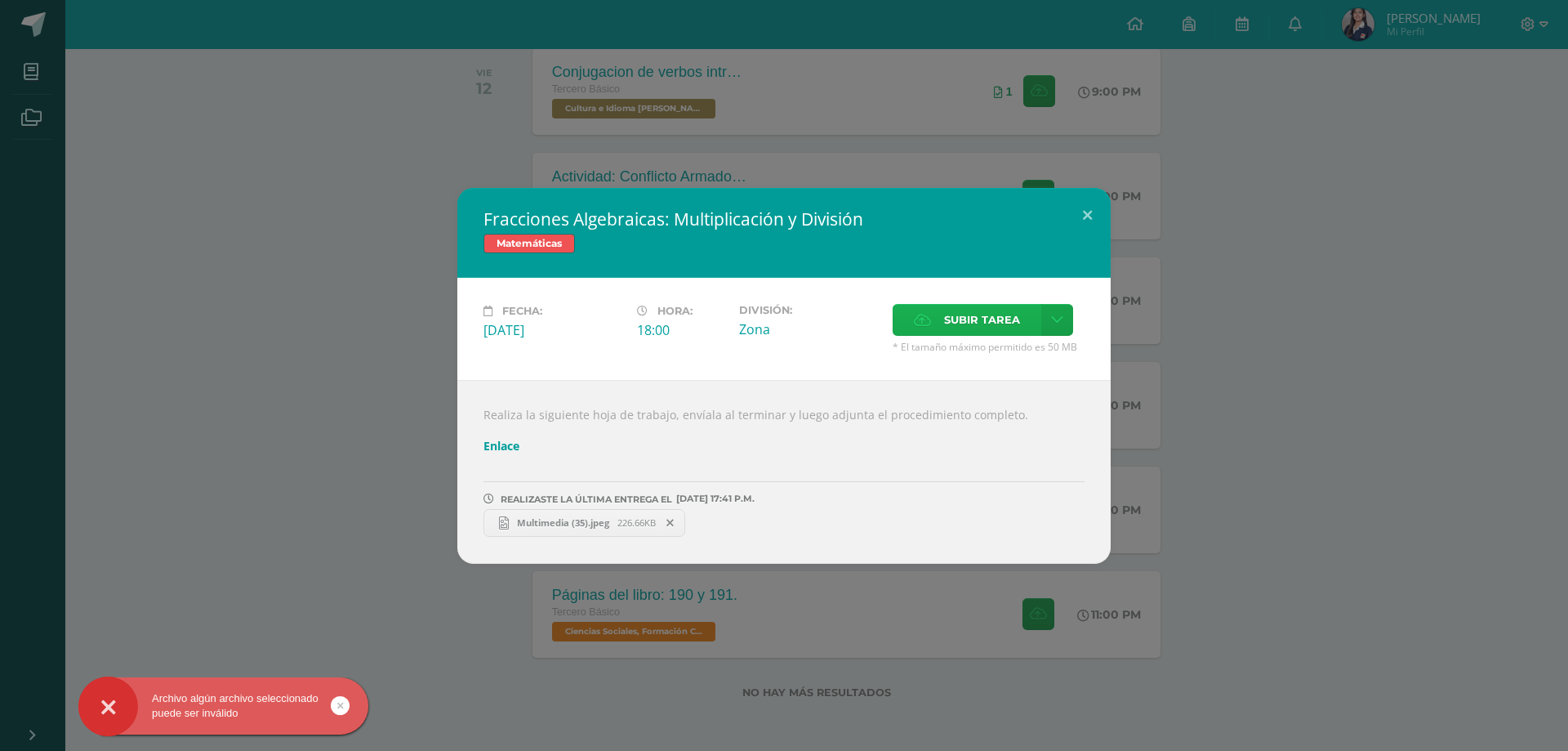
click at [960, 323] on span "Subir tarea" at bounding box center [982, 320] width 76 height 30
click at [0, 0] on input "Subir tarea" at bounding box center [0, 0] width 0 height 0
click at [1086, 222] on button at bounding box center [1088, 216] width 46 height 55
